Goal: Transaction & Acquisition: Purchase product/service

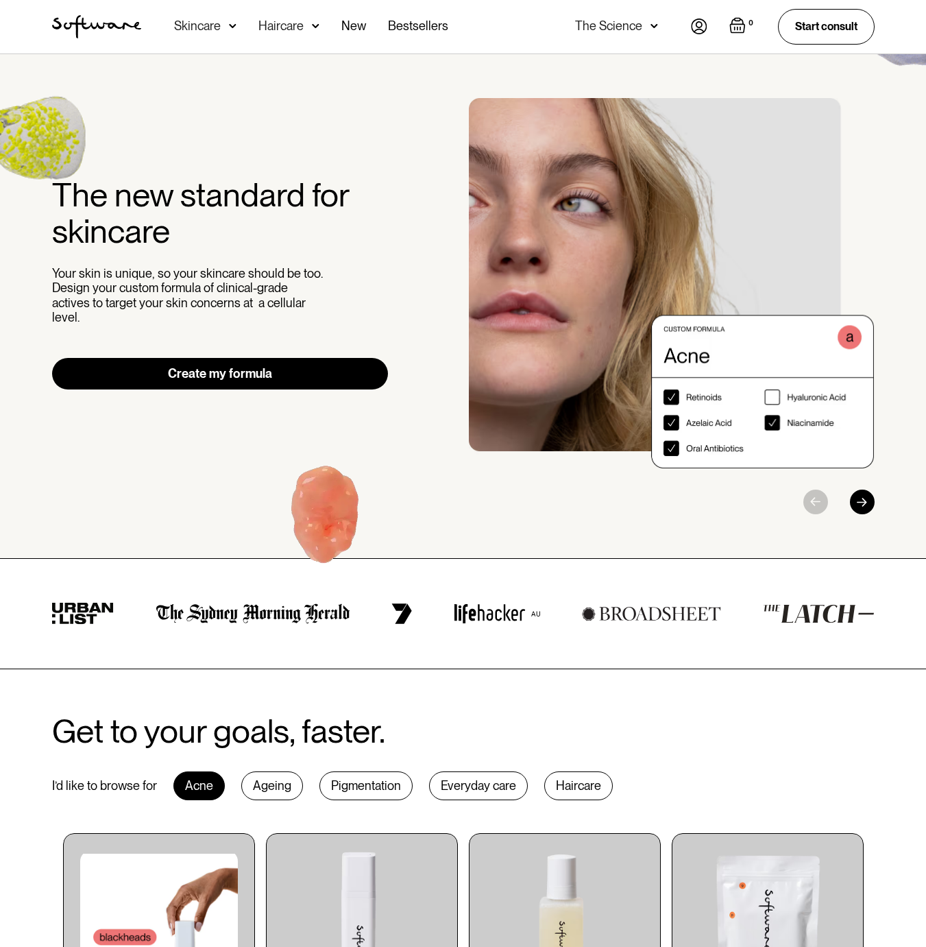
click at [219, 32] on div "Skincare" at bounding box center [197, 26] width 47 height 14
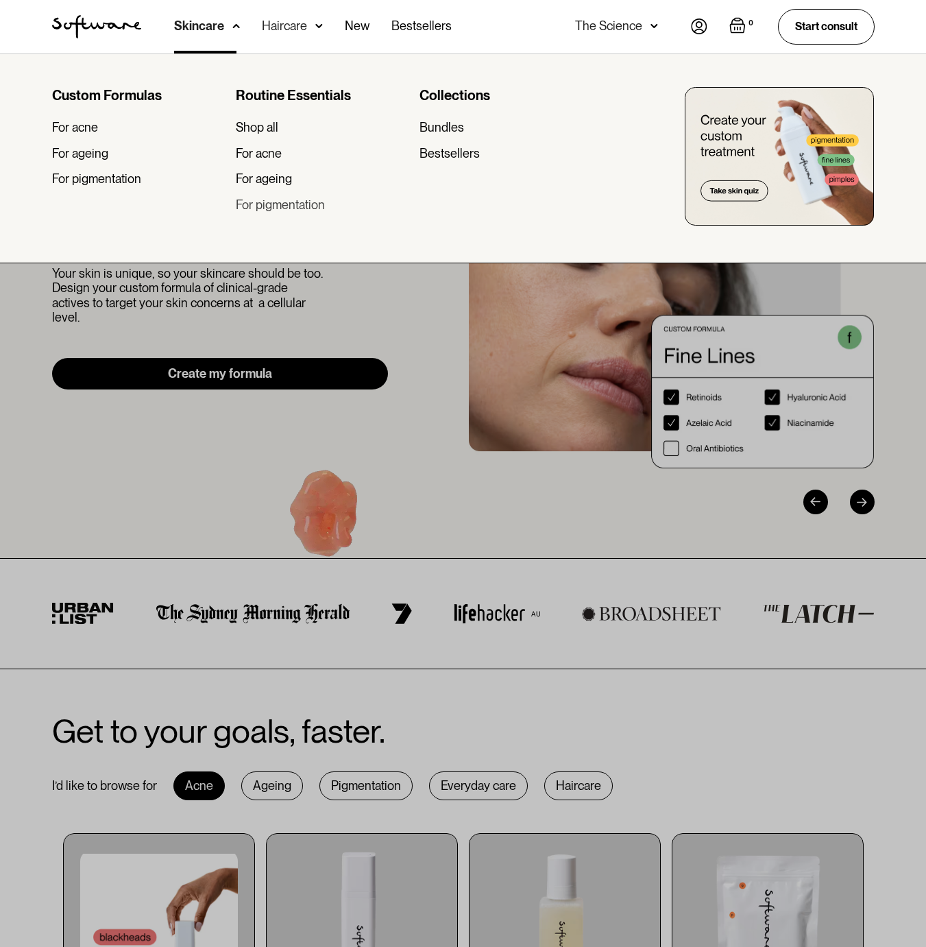
click at [265, 200] on div "For pigmentation" at bounding box center [280, 204] width 89 height 15
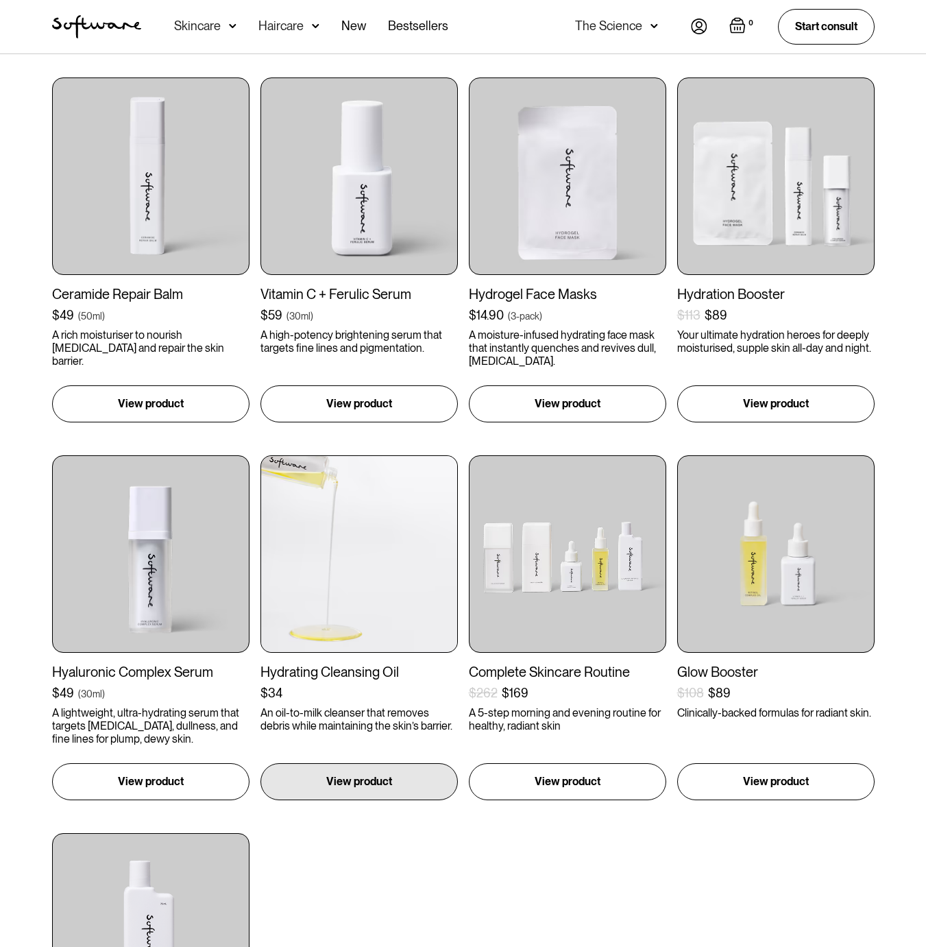
scroll to position [93, 0]
